Goal: Transaction & Acquisition: Purchase product/service

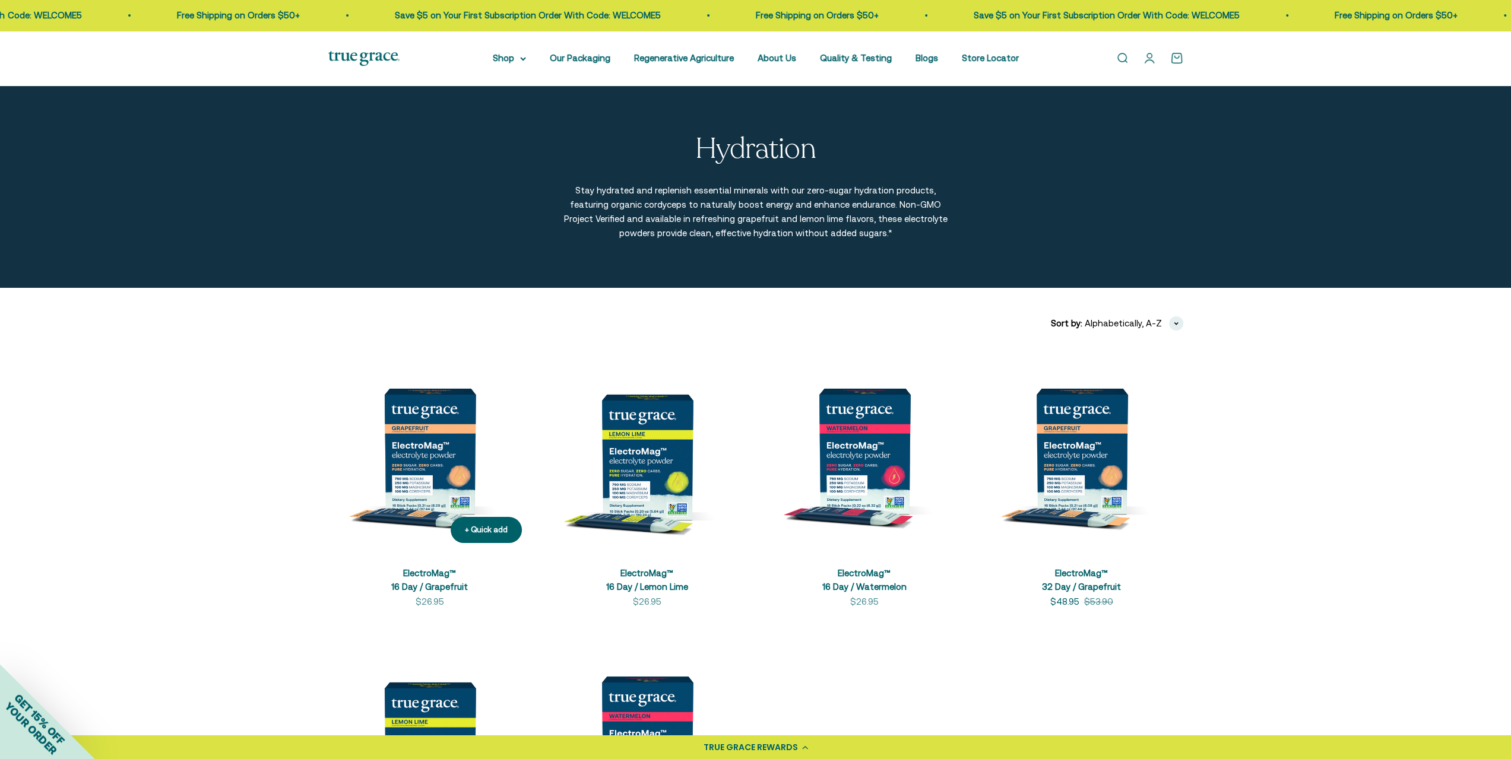
click at [435, 504] on img at bounding box center [429, 451] width 203 height 203
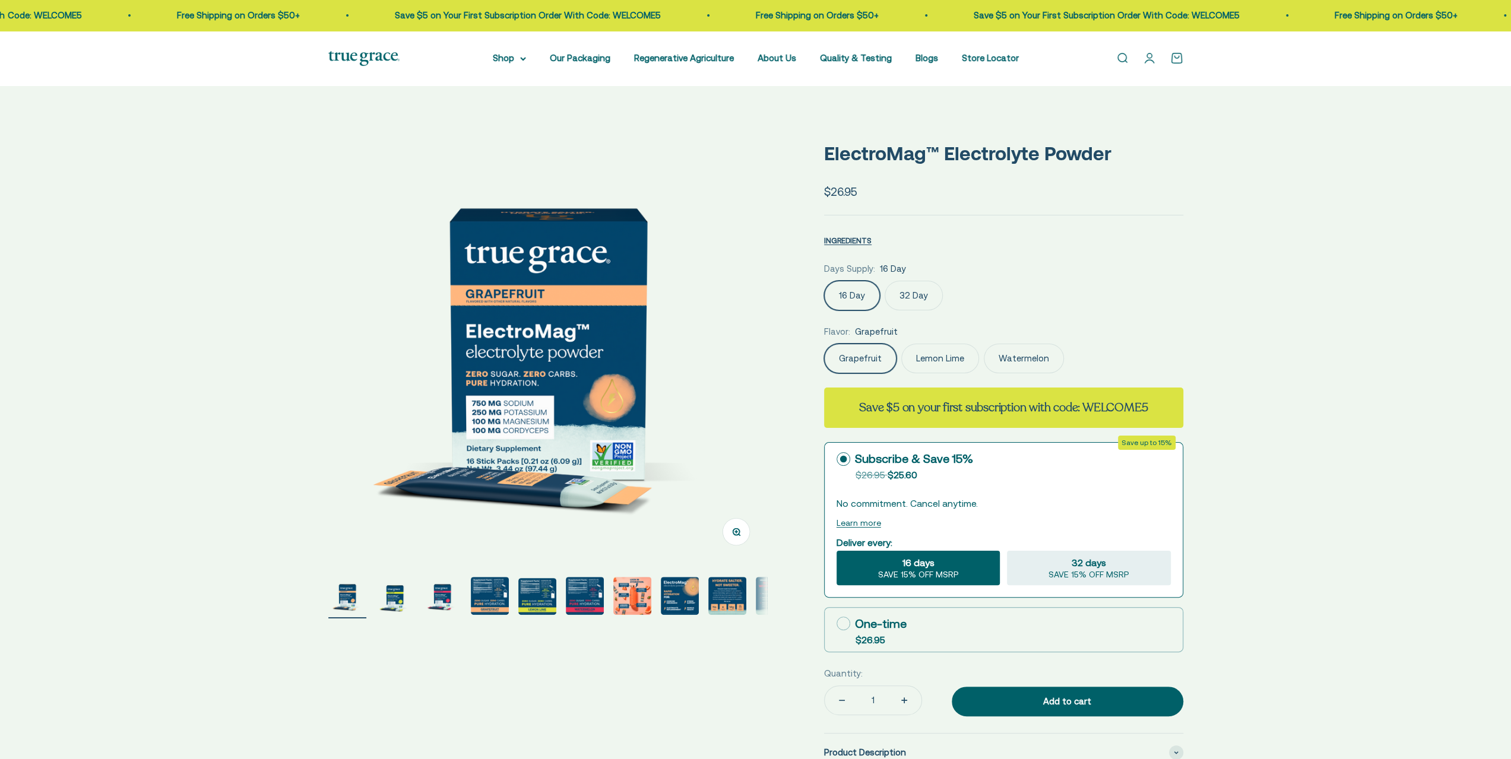
select select "3"
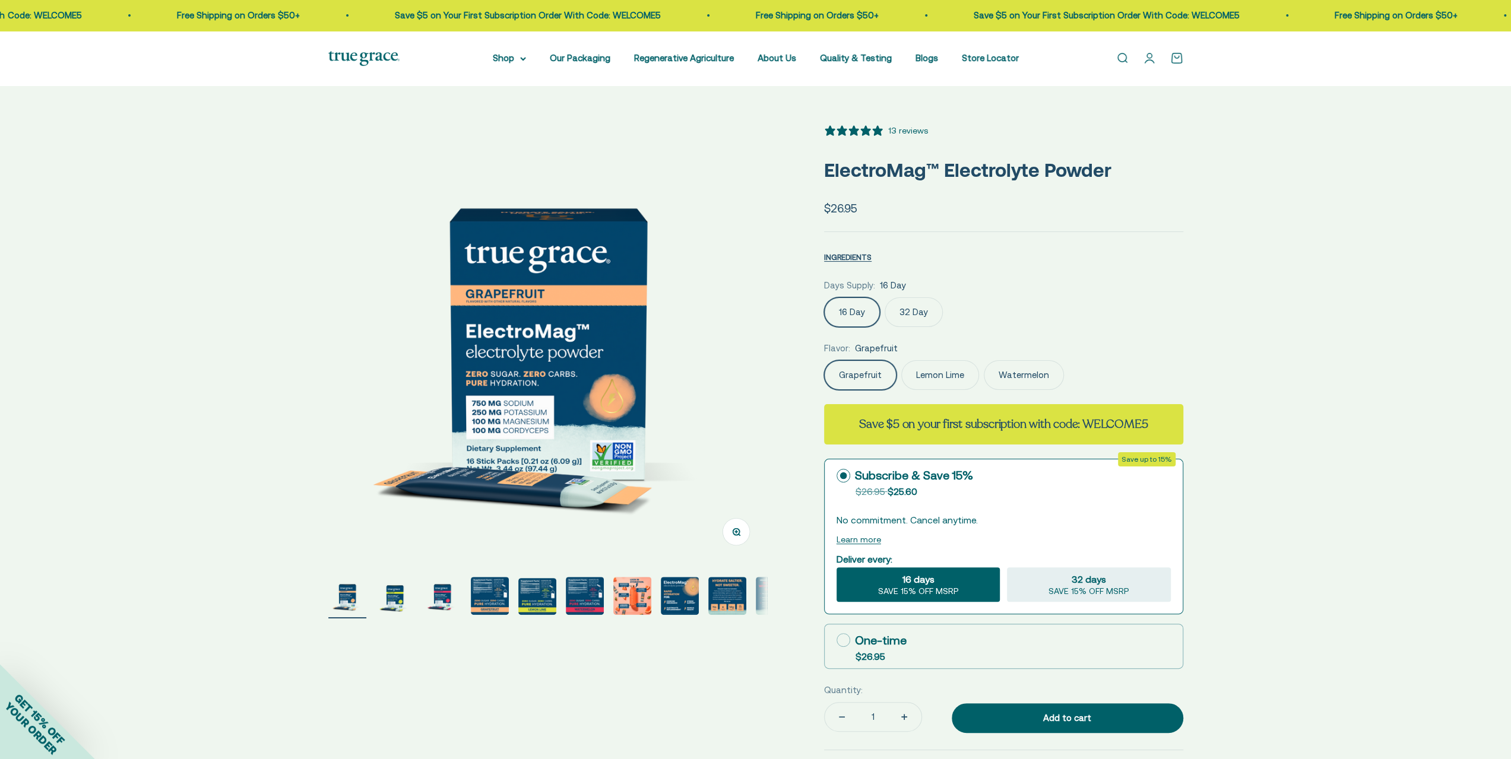
click at [503, 598] on img "Go to item 4" at bounding box center [490, 596] width 38 height 38
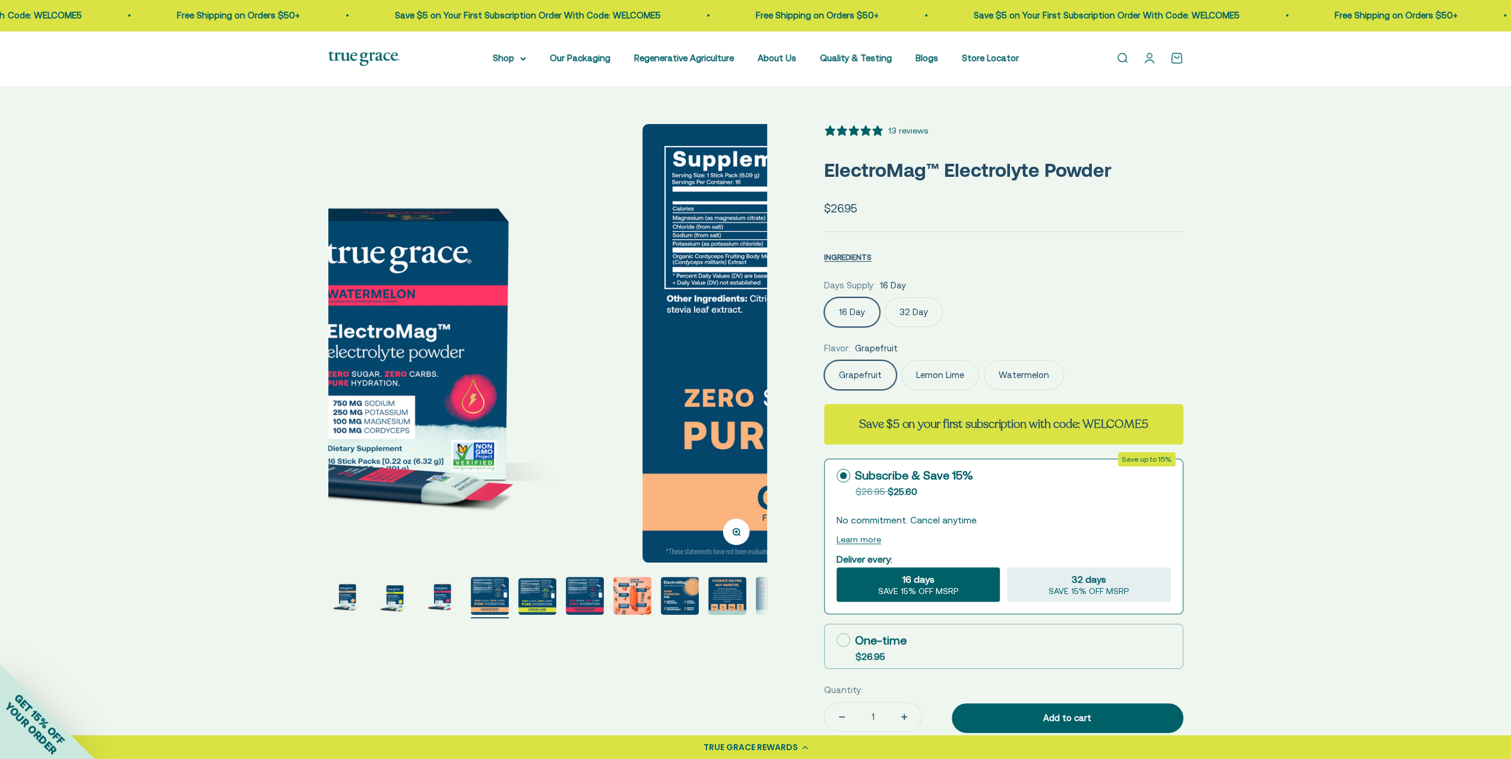
scroll to position [0, 1359]
